Goal: Task Accomplishment & Management: Use online tool/utility

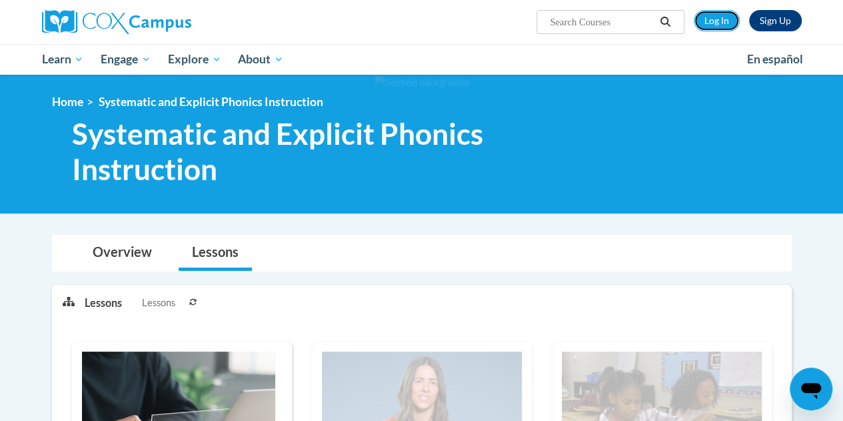
click at [719, 18] on link "Log In" at bounding box center [717, 20] width 46 height 21
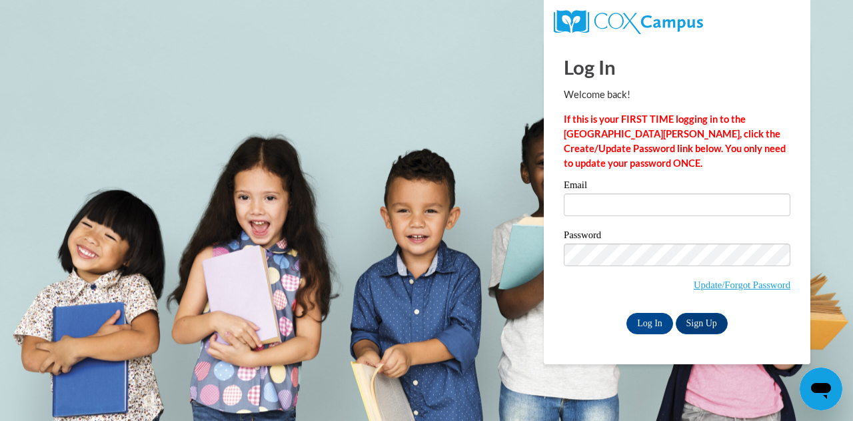
type input "jldove@my.waketech.edu"
click at [643, 318] on input "Log In" at bounding box center [650, 323] width 47 height 21
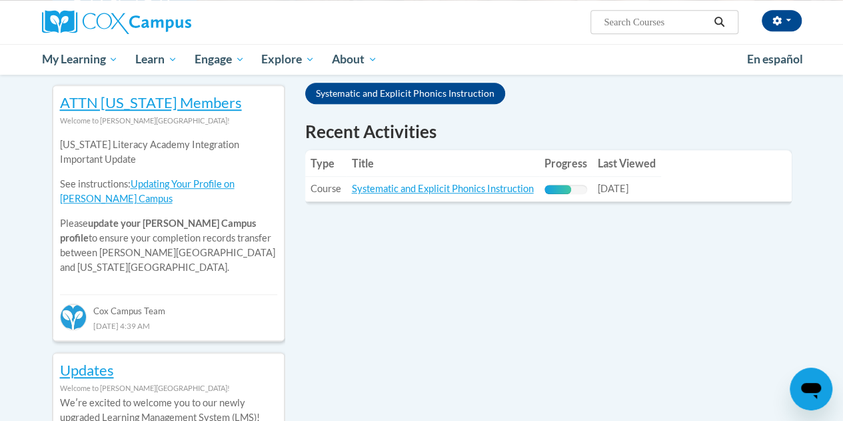
scroll to position [438, 0]
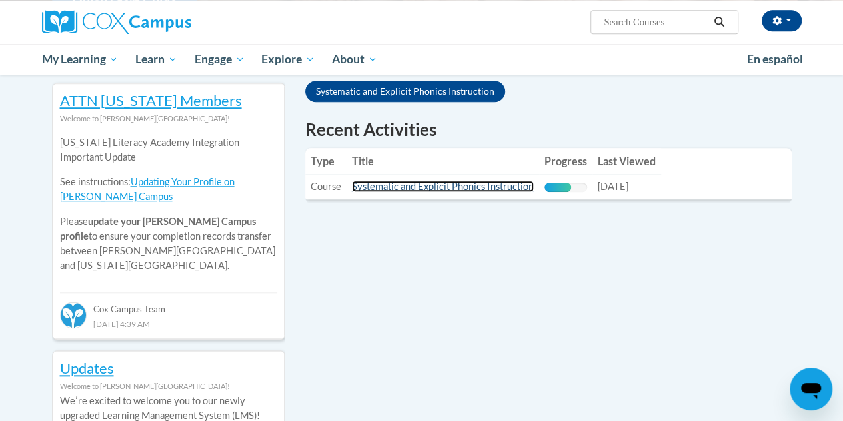
click at [435, 187] on link "Systematic and Explicit Phonics Instruction" at bounding box center [443, 186] width 182 height 11
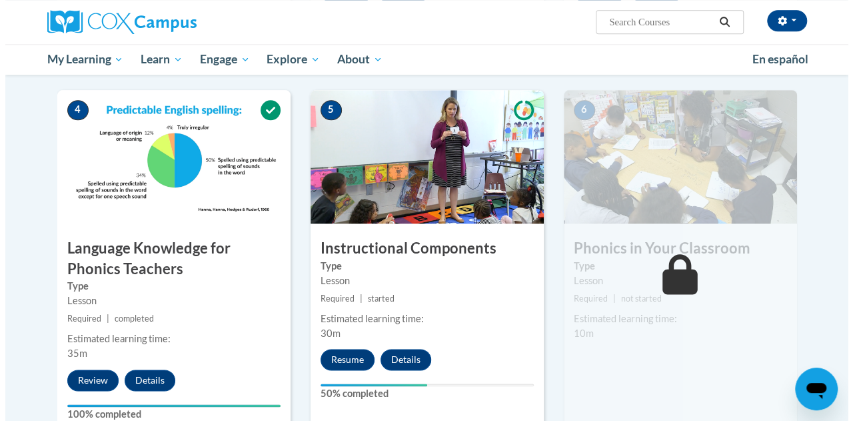
scroll to position [689, 0]
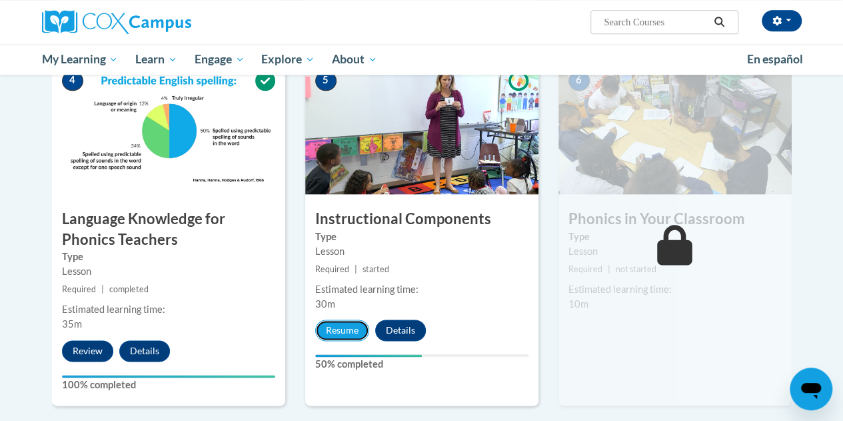
click at [339, 330] on button "Resume" at bounding box center [342, 329] width 54 height 21
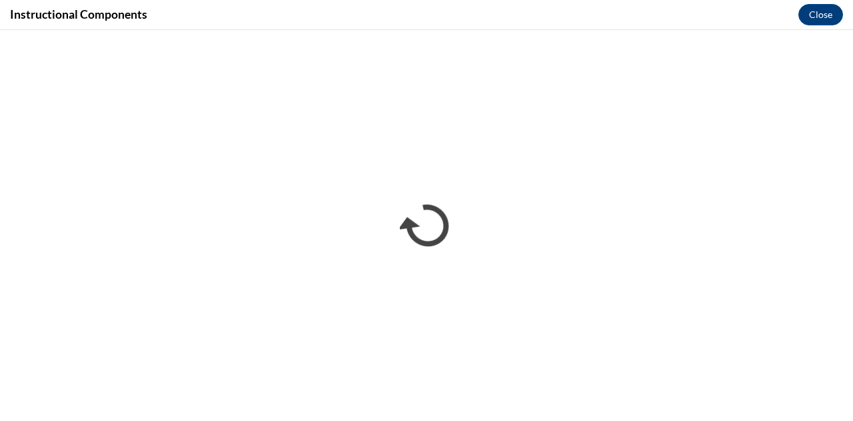
scroll to position [0, 0]
